Goal: Task Accomplishment & Management: Manage account settings

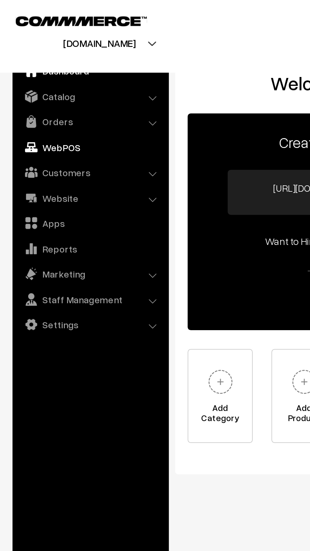
click at [21, 74] on link "WebPOS" at bounding box center [45, 74] width 75 height 11
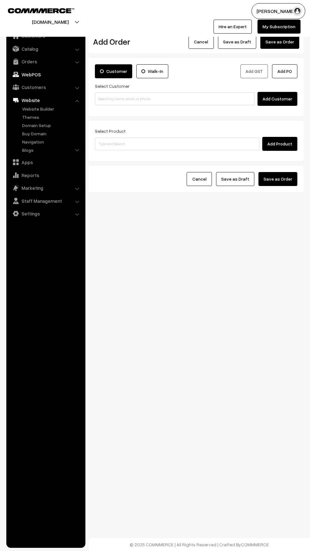
click at [16, 74] on img at bounding box center [16, 74] width 6 height 6
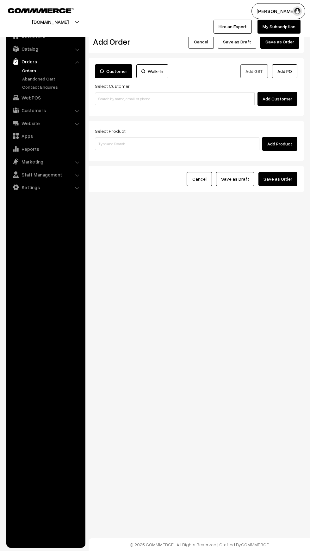
click at [23, 70] on link "Orders" at bounding box center [52, 70] width 63 height 7
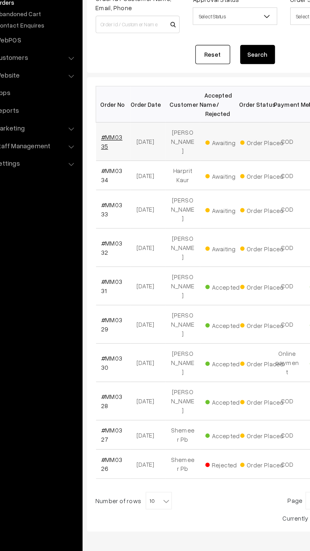
click at [100, 173] on link "#MM0335" at bounding box center [107, 172] width 16 height 12
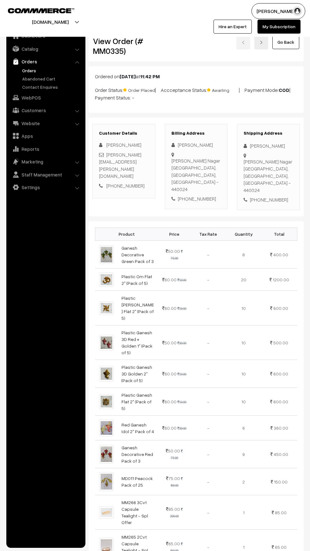
scroll to position [232, 0]
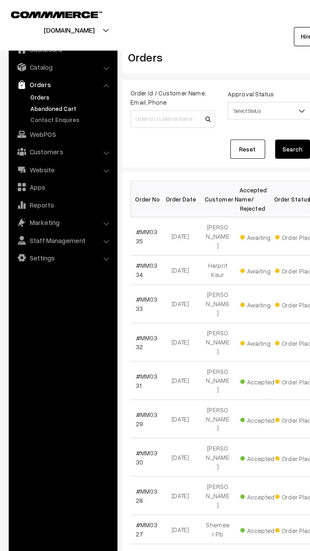
click at [29, 78] on link "Abandoned Cart" at bounding box center [52, 78] width 63 height 7
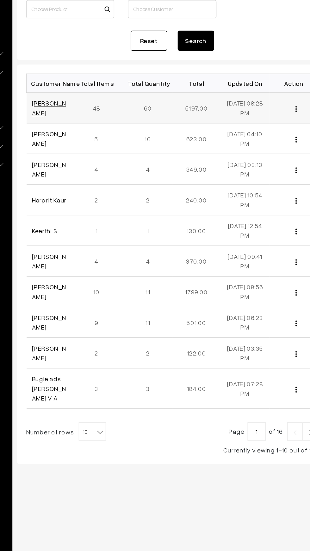
click at [101, 149] on link "Madhuri Atchyut" at bounding box center [111, 149] width 24 height 12
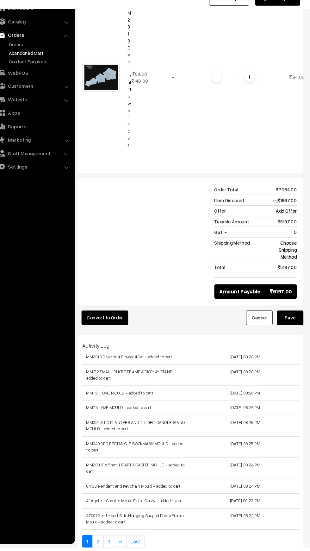
scroll to position [6942, 0]
